Goal: Information Seeking & Learning: Learn about a topic

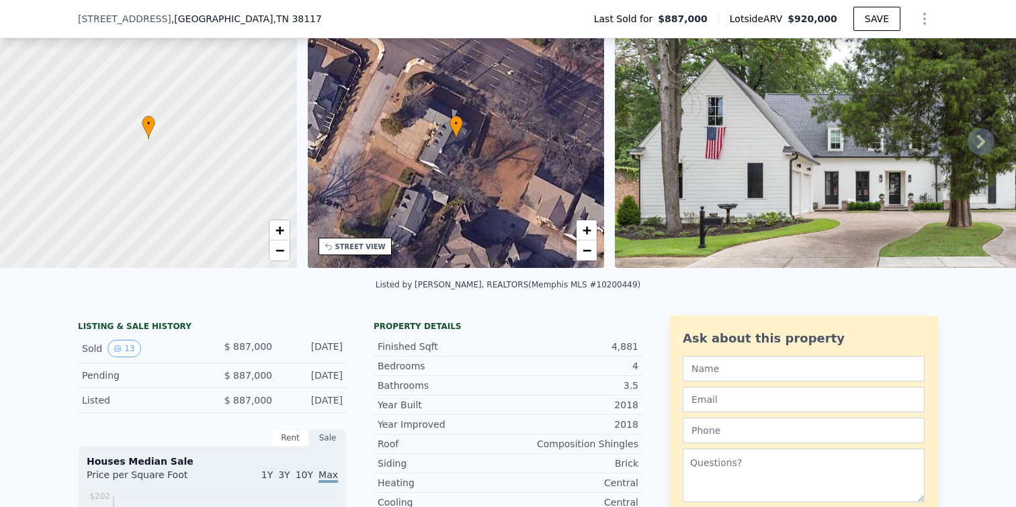
scroll to position [67, 0]
click at [126, 353] on button "13" at bounding box center [124, 347] width 33 height 17
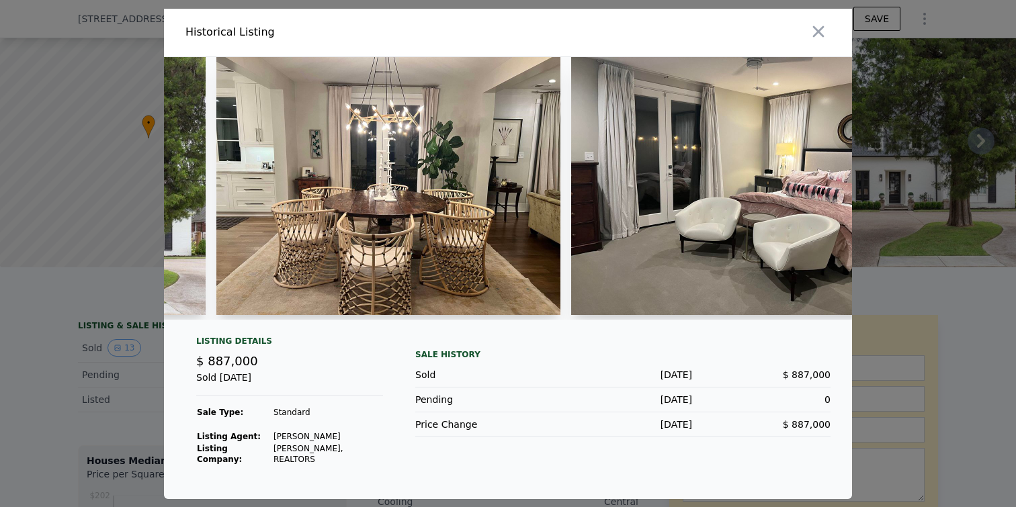
scroll to position [0, 796]
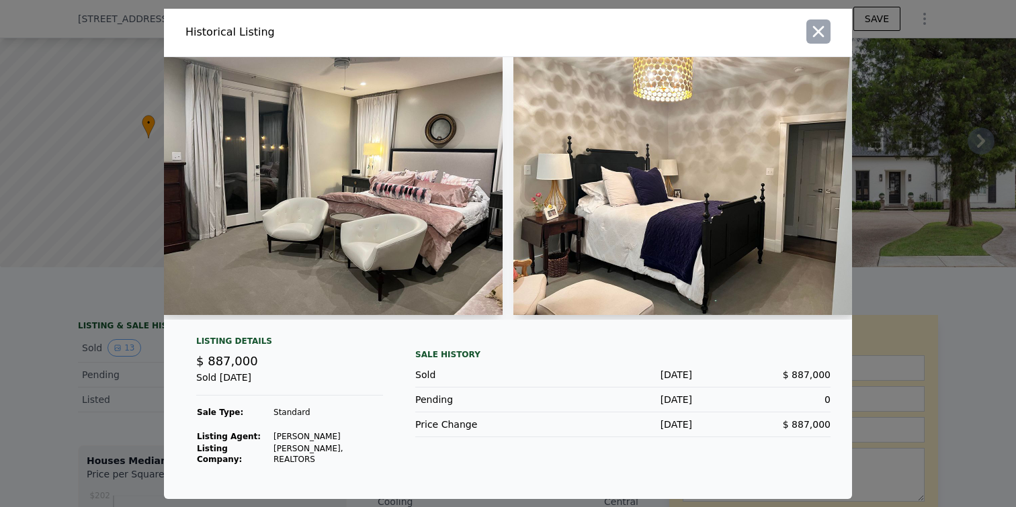
click at [821, 41] on icon "button" at bounding box center [818, 31] width 19 height 19
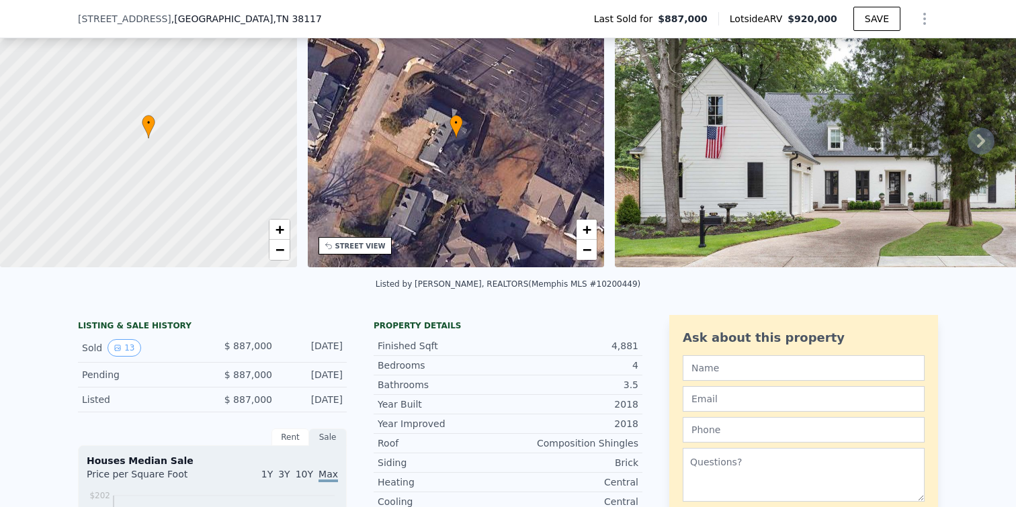
scroll to position [66, 0]
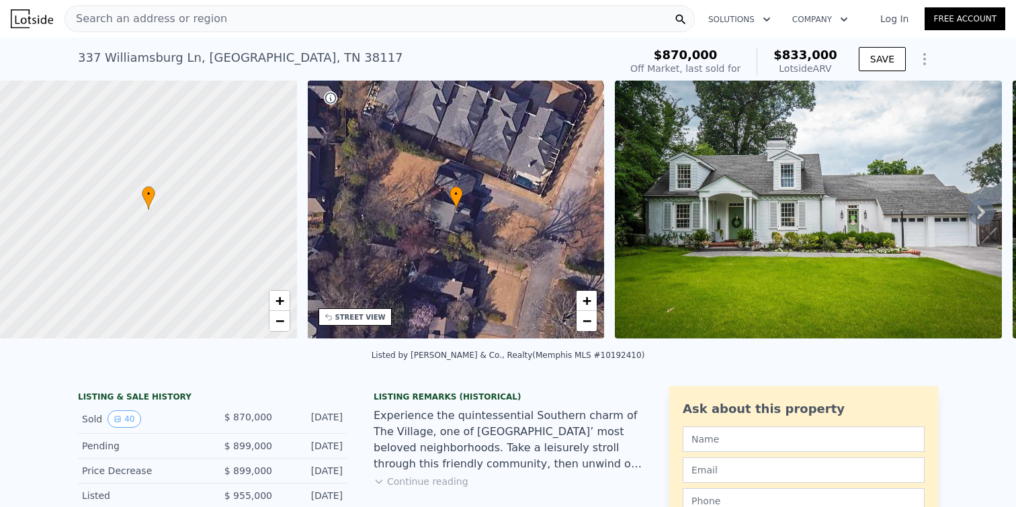
click at [93, 20] on span "Search an address or region" at bounding box center [146, 19] width 162 height 16
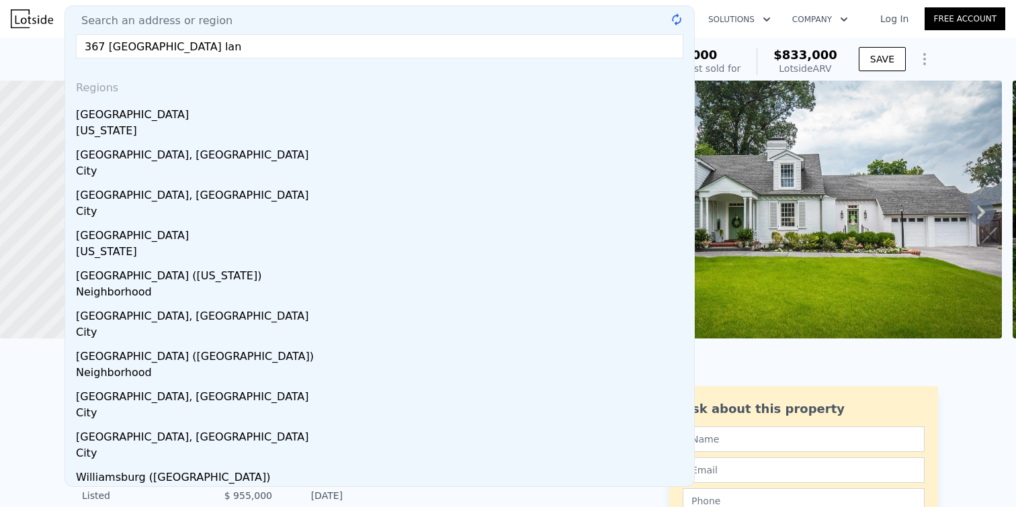
type input "[STREET_ADDRESS]"
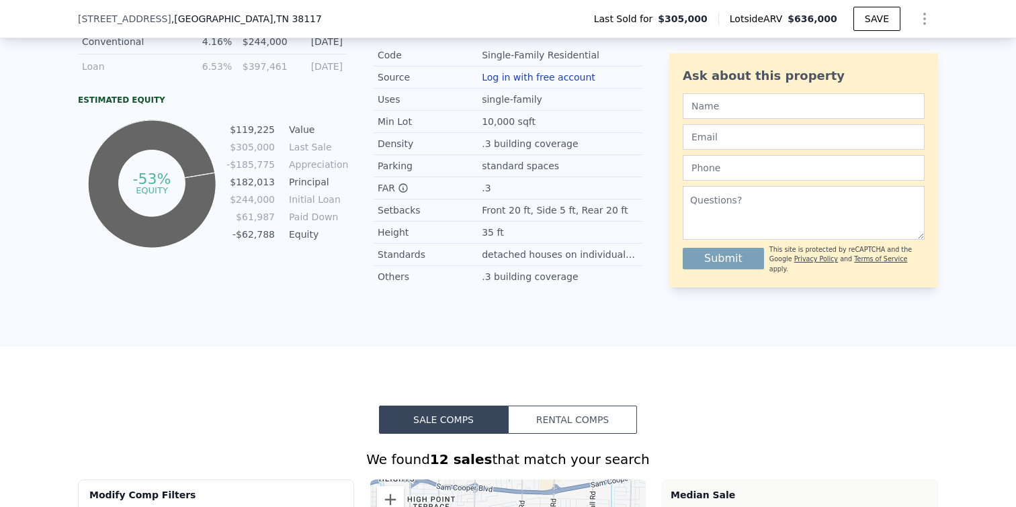
scroll to position [714, 0]
click at [261, 136] on td "$119,225" at bounding box center [251, 129] width 50 height 15
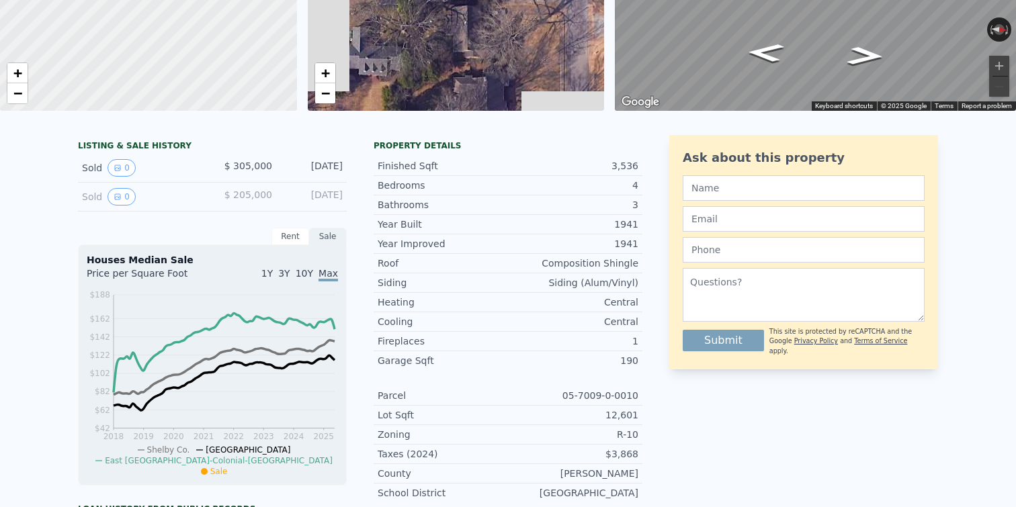
scroll to position [0, 0]
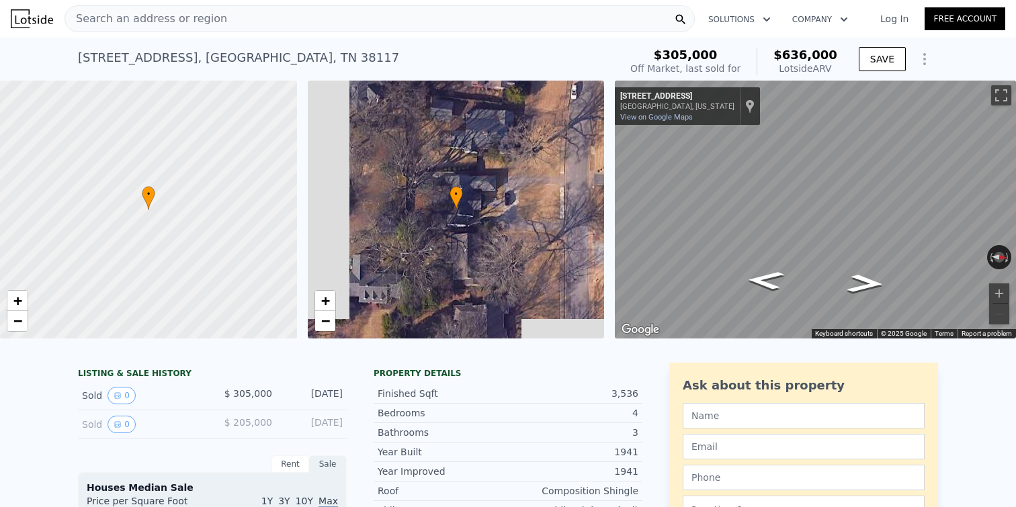
click at [202, 26] on span "Search an address or region" at bounding box center [146, 19] width 162 height 16
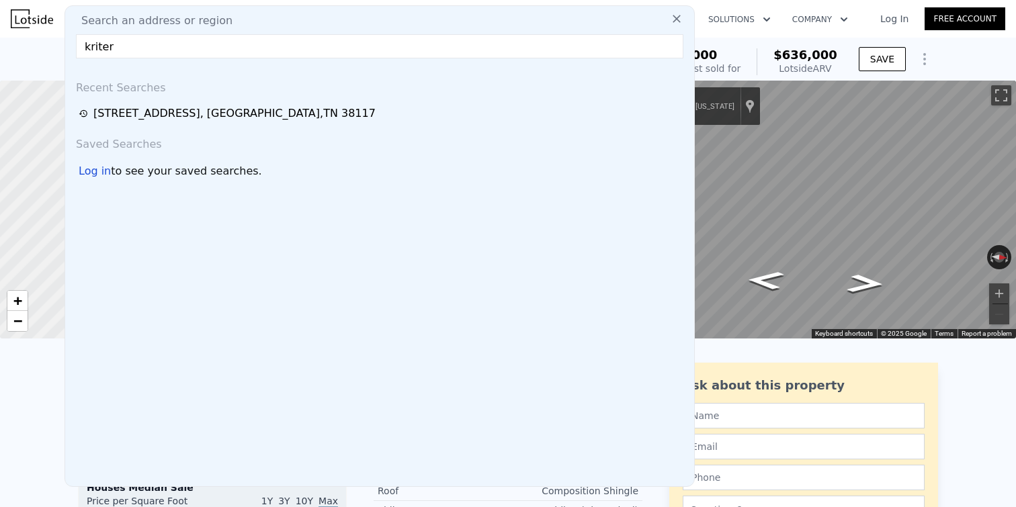
drag, startPoint x: 117, startPoint y: 48, endPoint x: 15, endPoint y: 48, distance: 102.2
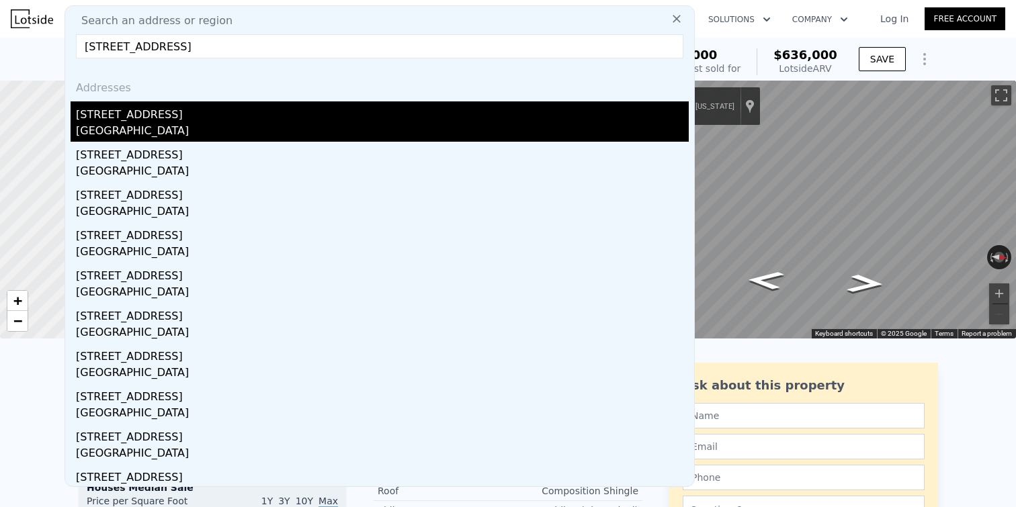
type input "[STREET_ADDRESS]"
click at [171, 119] on div "[STREET_ADDRESS]" at bounding box center [382, 112] width 613 height 22
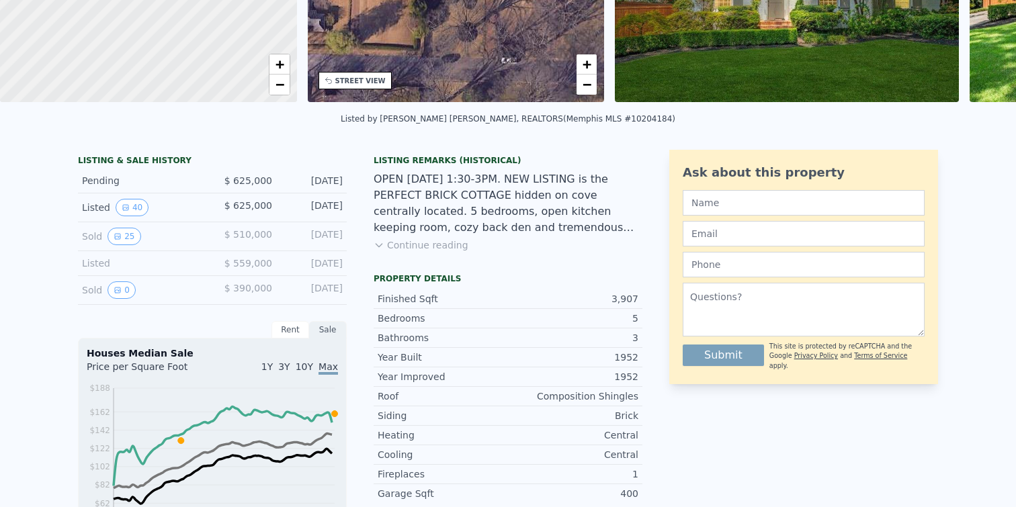
scroll to position [5, 0]
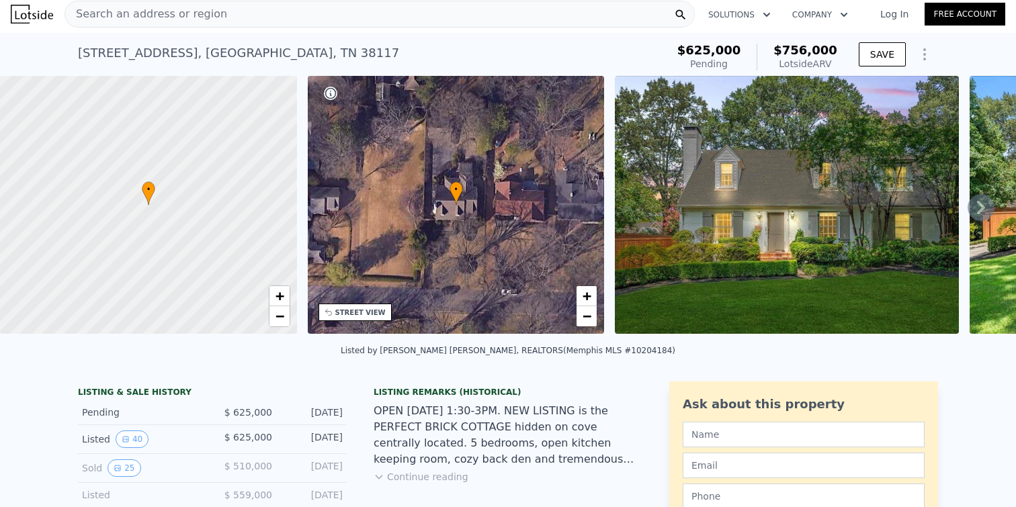
click at [250, 21] on div "Search an address or region" at bounding box center [380, 14] width 630 height 27
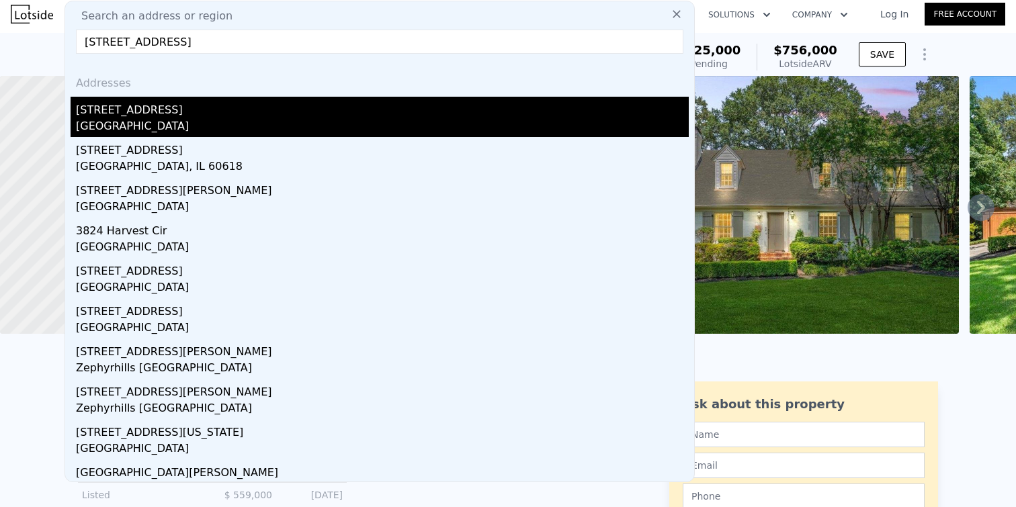
type input "[STREET_ADDRESS]"
click at [210, 115] on div "[STREET_ADDRESS]" at bounding box center [382, 108] width 613 height 22
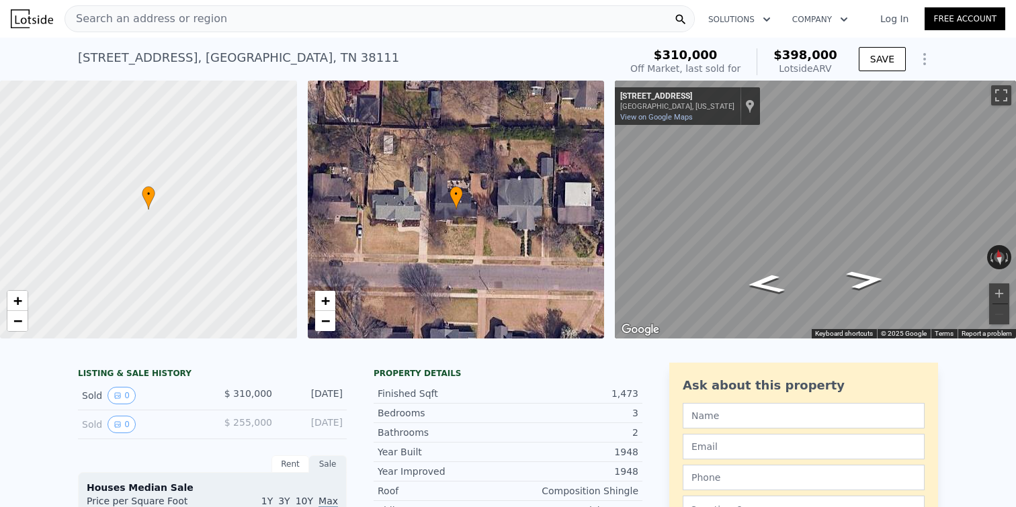
click at [217, 22] on div "Search an address or region" at bounding box center [380, 18] width 630 height 27
